Goal: Information Seeking & Learning: Learn about a topic

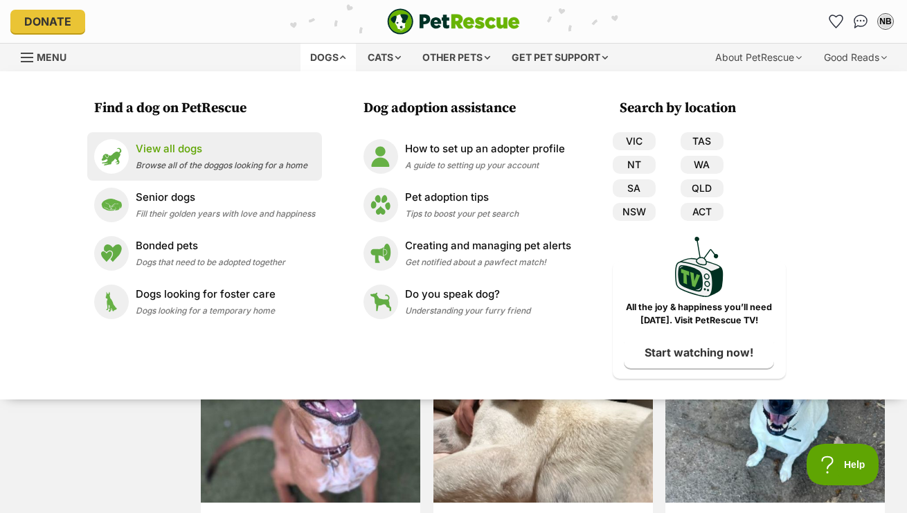
click at [192, 154] on p "View all dogs" at bounding box center [222, 149] width 172 height 16
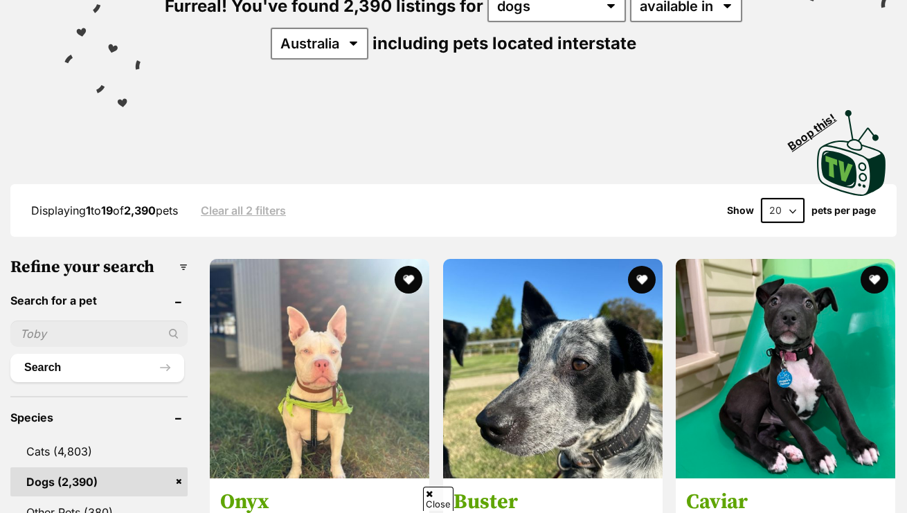
click at [93, 326] on input "text" at bounding box center [98, 333] width 177 height 26
type input "blue"
click at [10, 354] on button "Search" at bounding box center [97, 368] width 174 height 28
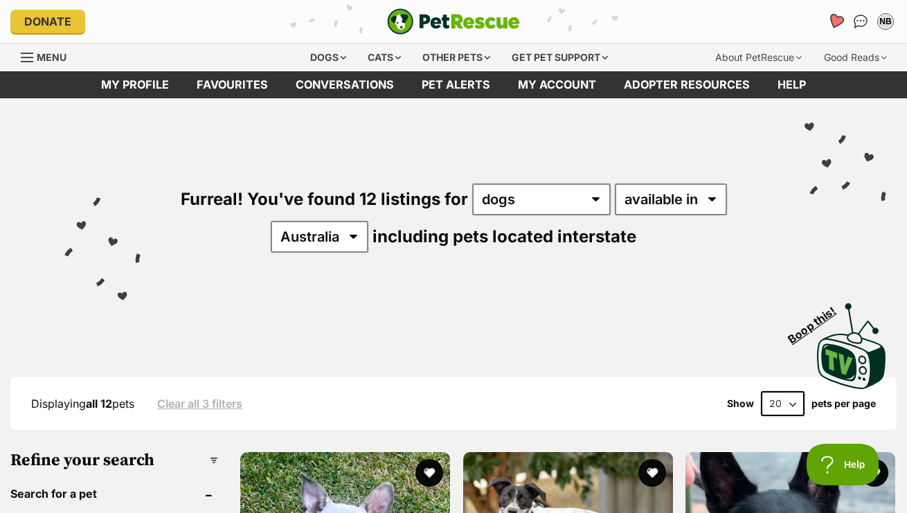
click at [833, 27] on icon "Favourites" at bounding box center [835, 21] width 17 height 16
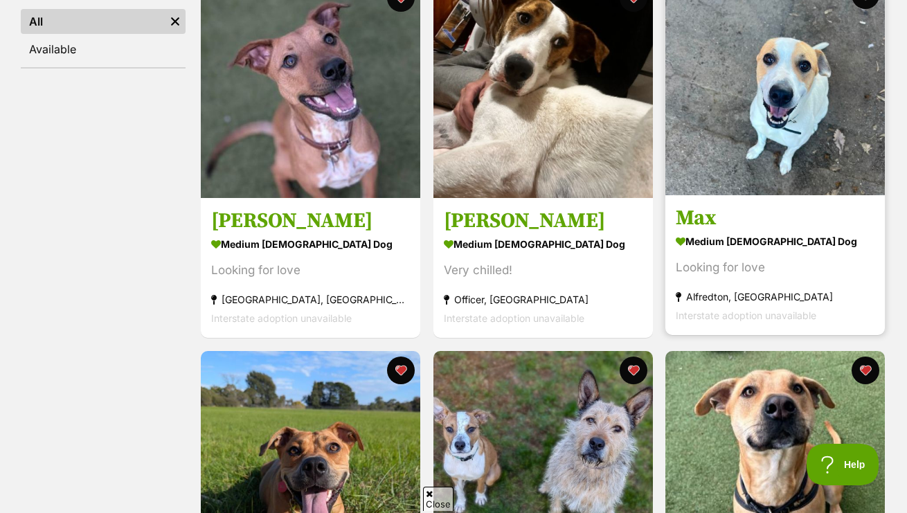
scroll to position [344, 0]
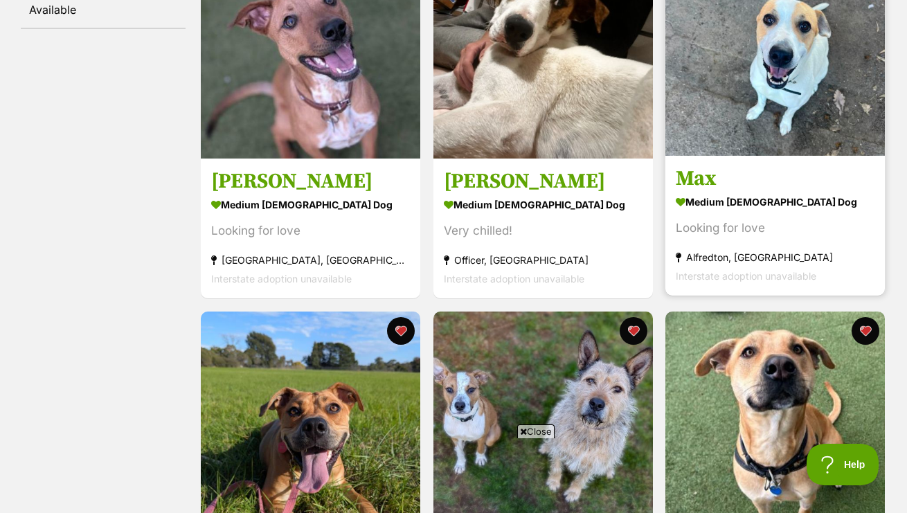
click at [761, 170] on h3 "Max" at bounding box center [775, 178] width 199 height 26
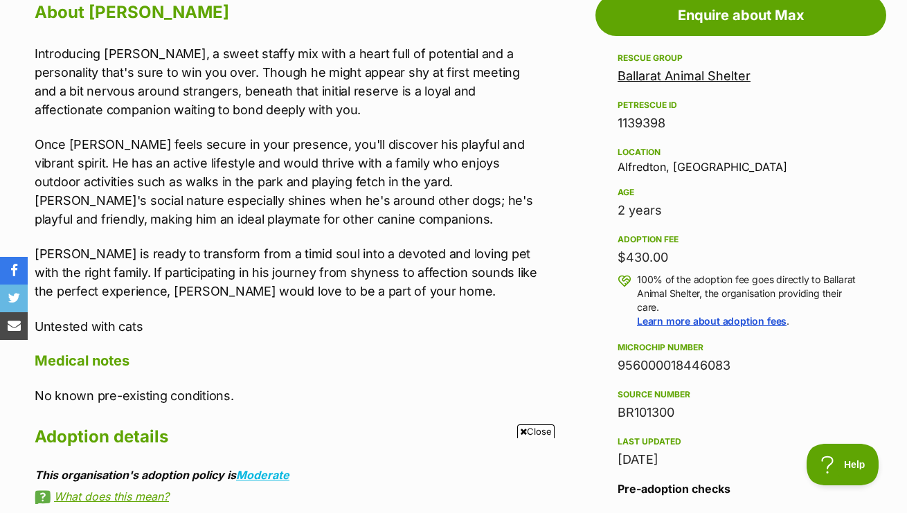
click at [732, 79] on link "Ballarat Animal Shelter" at bounding box center [683, 76] width 133 height 15
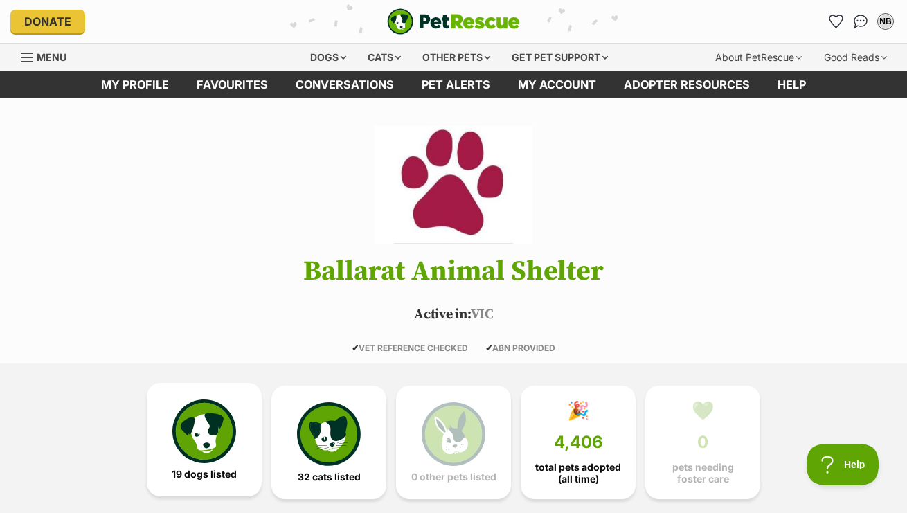
click at [237, 397] on link "19 dogs listed" at bounding box center [204, 440] width 115 height 114
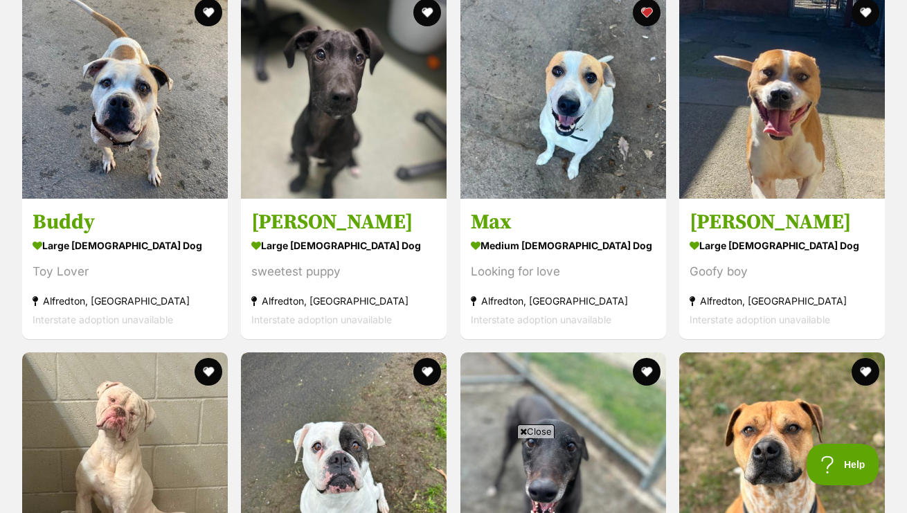
scroll to position [1410, 0]
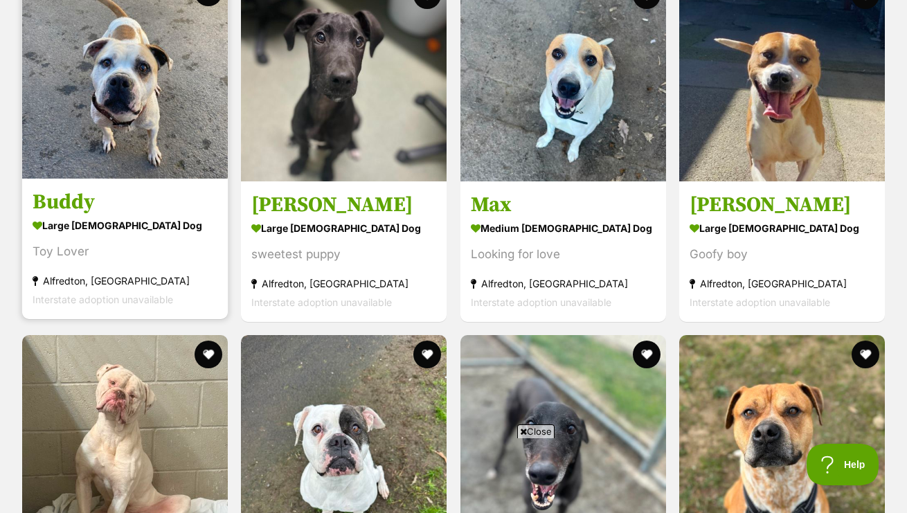
click at [100, 123] on img at bounding box center [125, 76] width 206 height 206
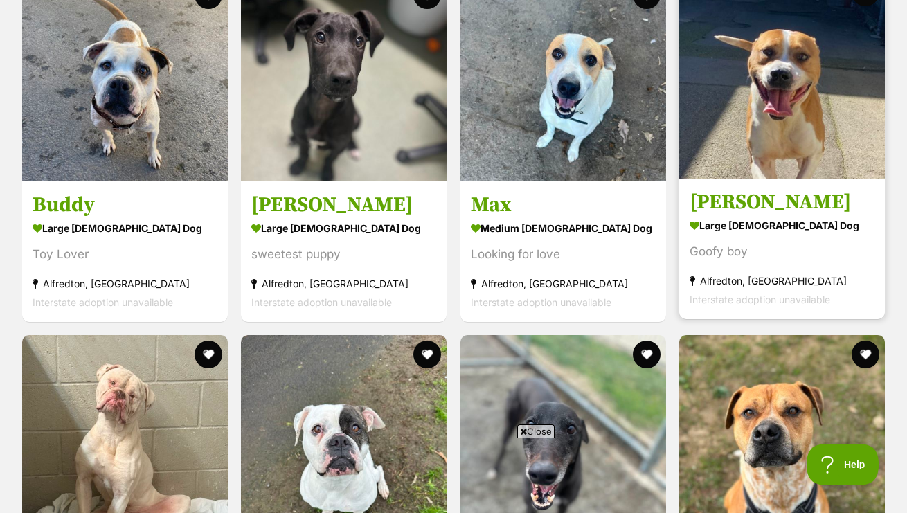
click at [728, 107] on img at bounding box center [782, 76] width 206 height 206
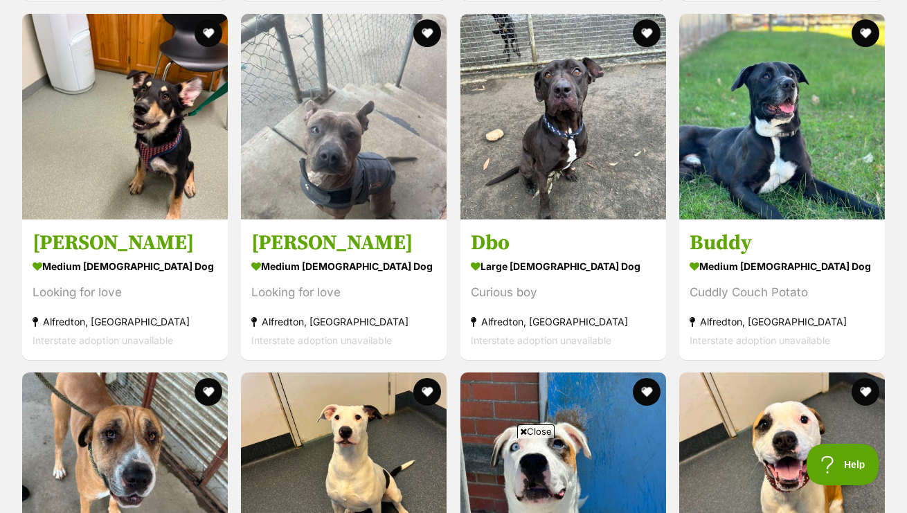
scroll to position [2093, 0]
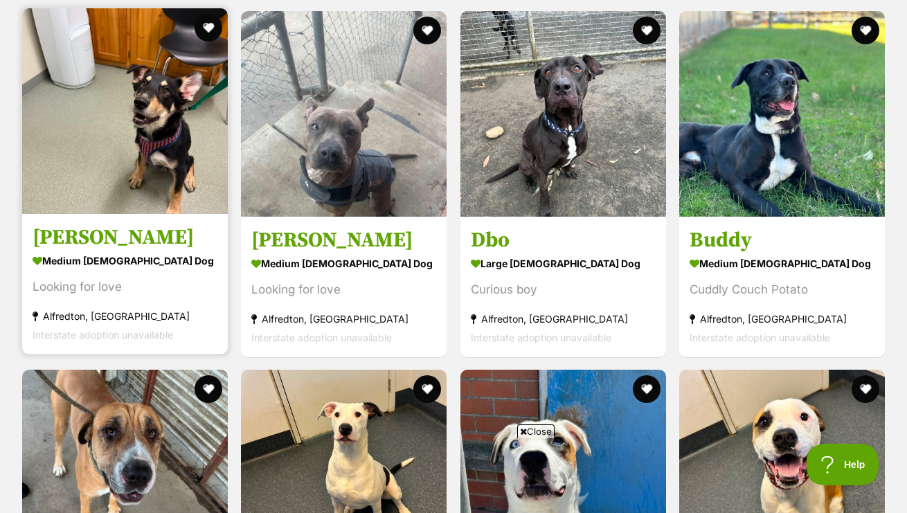
click at [156, 155] on img at bounding box center [125, 111] width 206 height 206
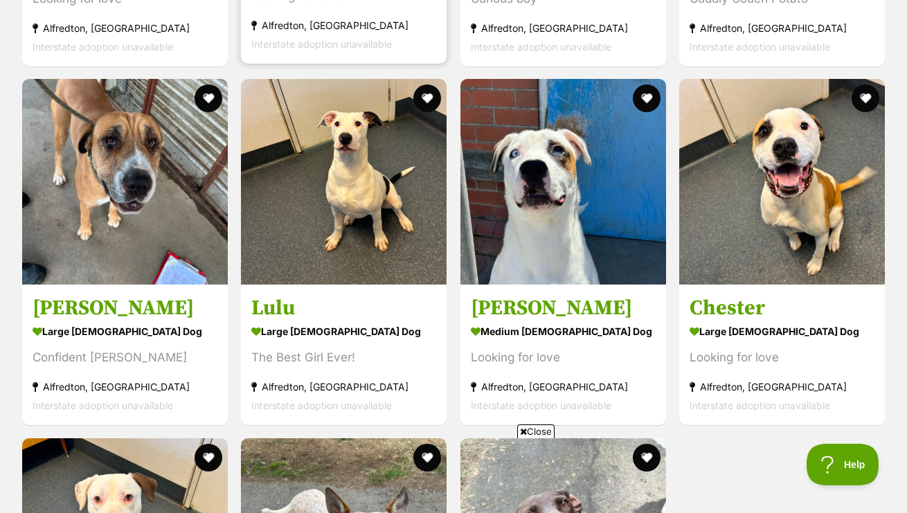
scroll to position [2385, 0]
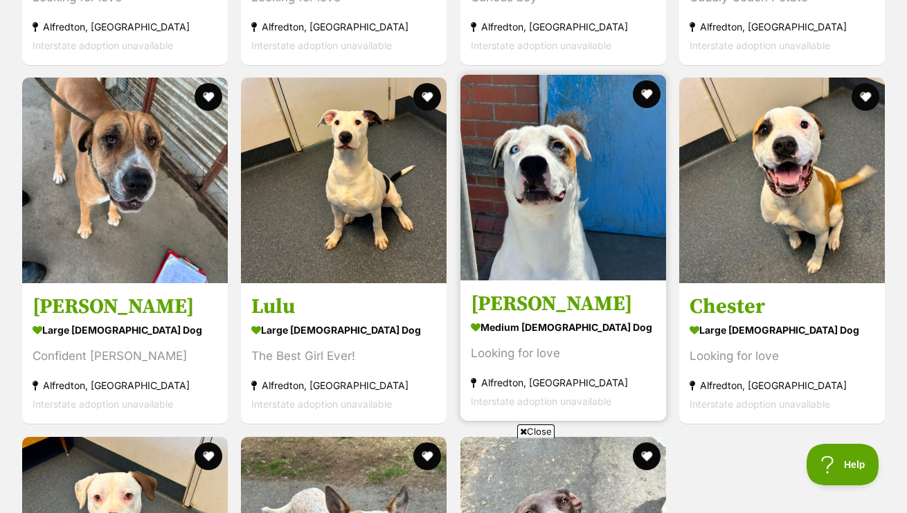
click at [552, 194] on img at bounding box center [563, 178] width 206 height 206
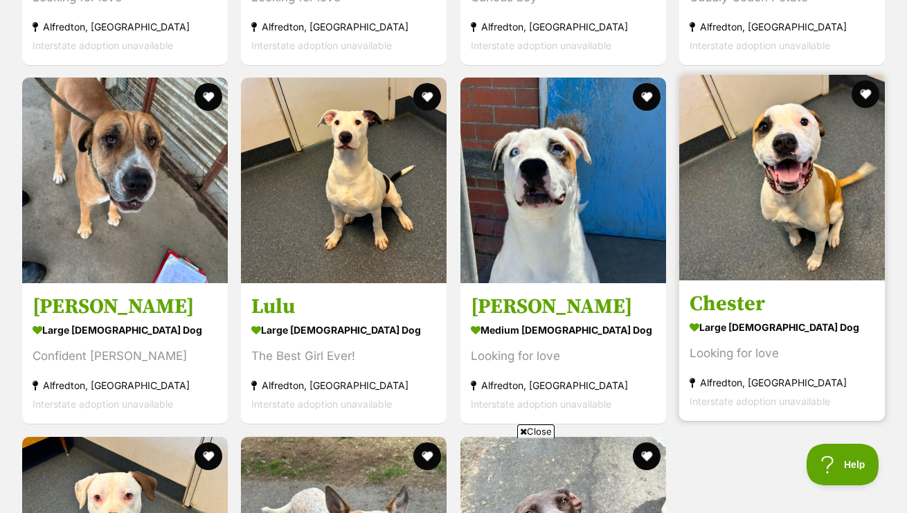
click at [789, 172] on img at bounding box center [782, 178] width 206 height 206
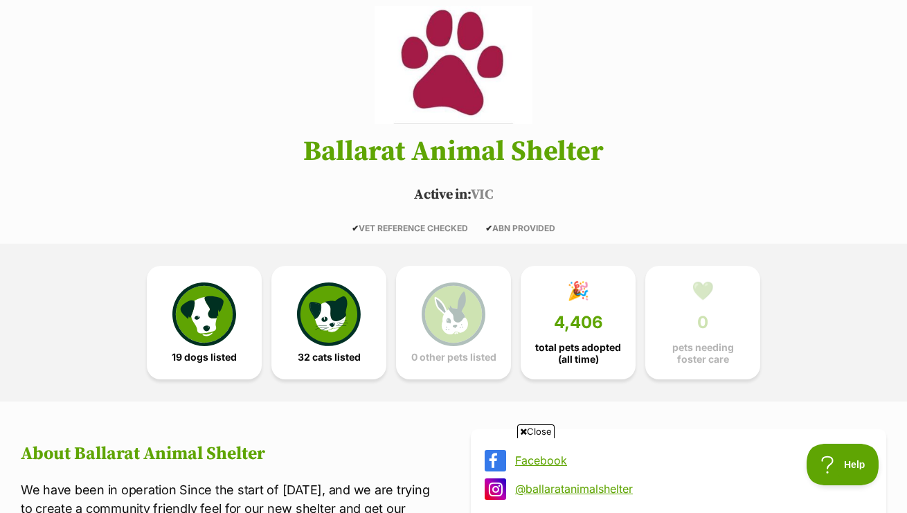
scroll to position [0, 0]
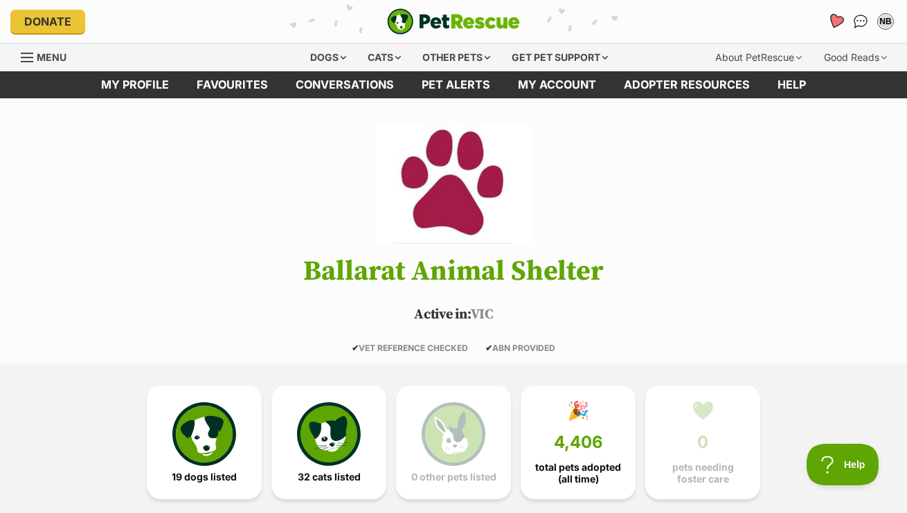
click at [831, 22] on icon "Favourites" at bounding box center [835, 21] width 17 height 16
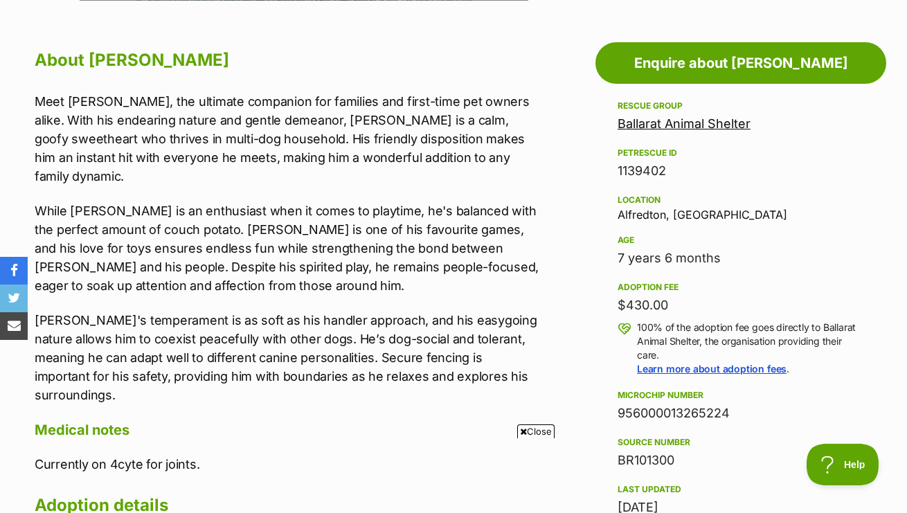
scroll to position [749, 0]
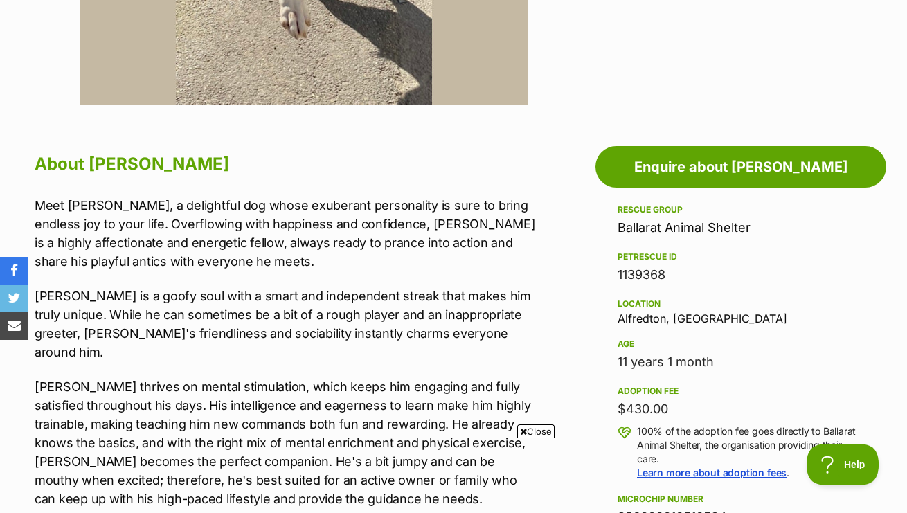
scroll to position [639, 0]
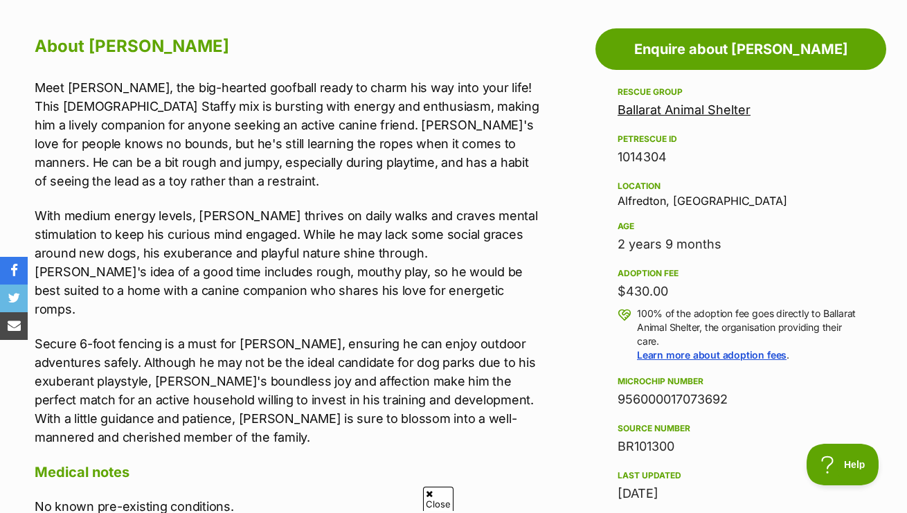
scroll to position [757, 0]
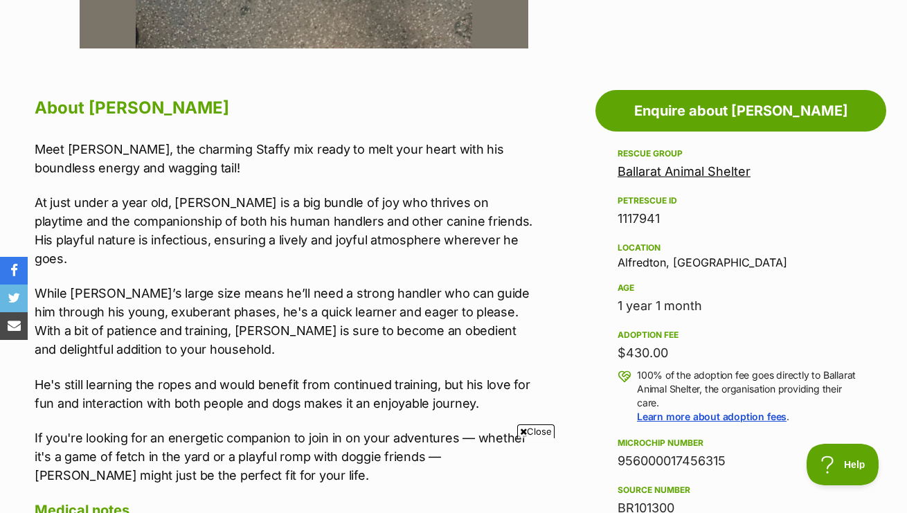
scroll to position [704, 0]
